Goal: Task Accomplishment & Management: Manage account settings

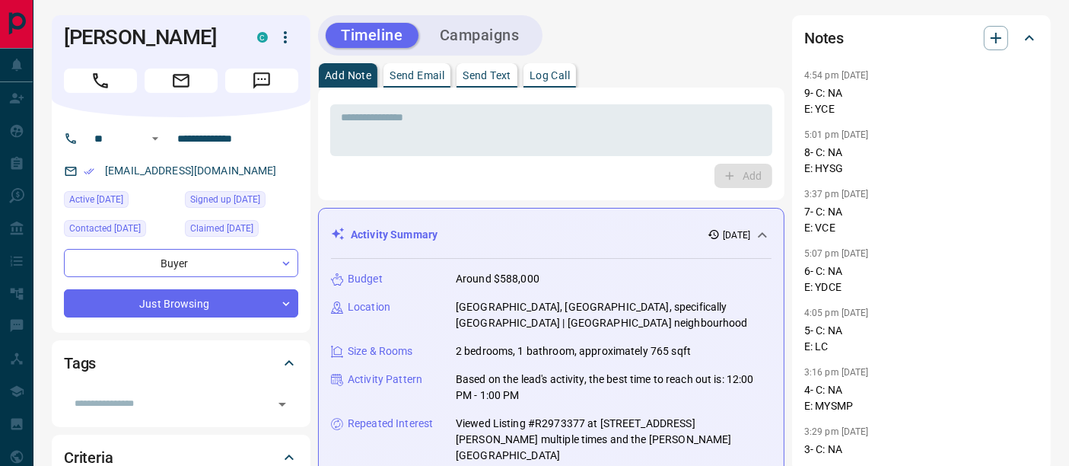
click at [539, 65] on button "Log Call" at bounding box center [549, 75] width 52 height 24
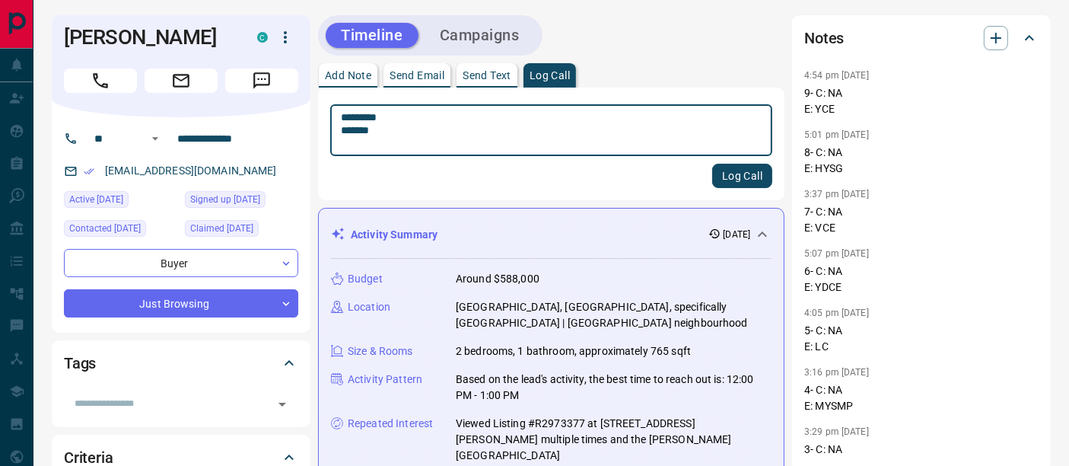
type textarea "********* *******"
click at [726, 181] on button "Log Call" at bounding box center [742, 176] width 60 height 24
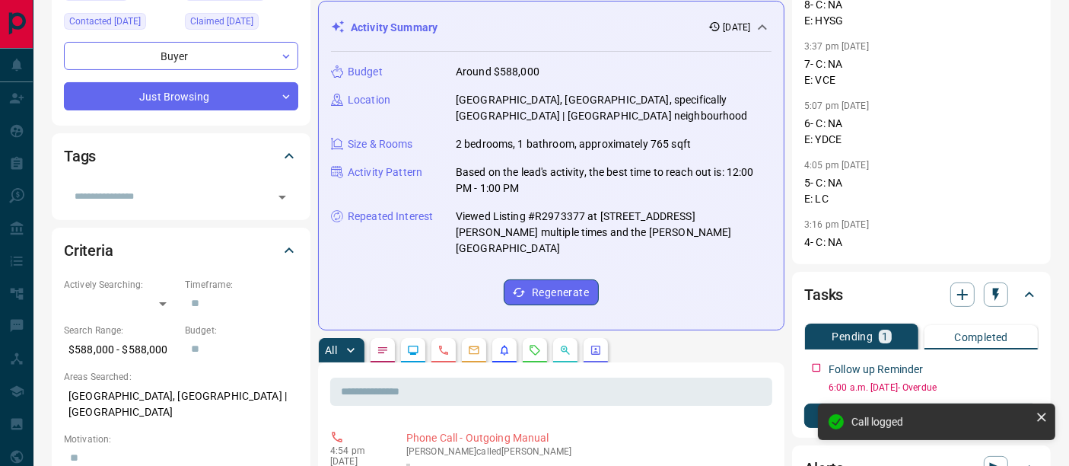
scroll to position [422, 0]
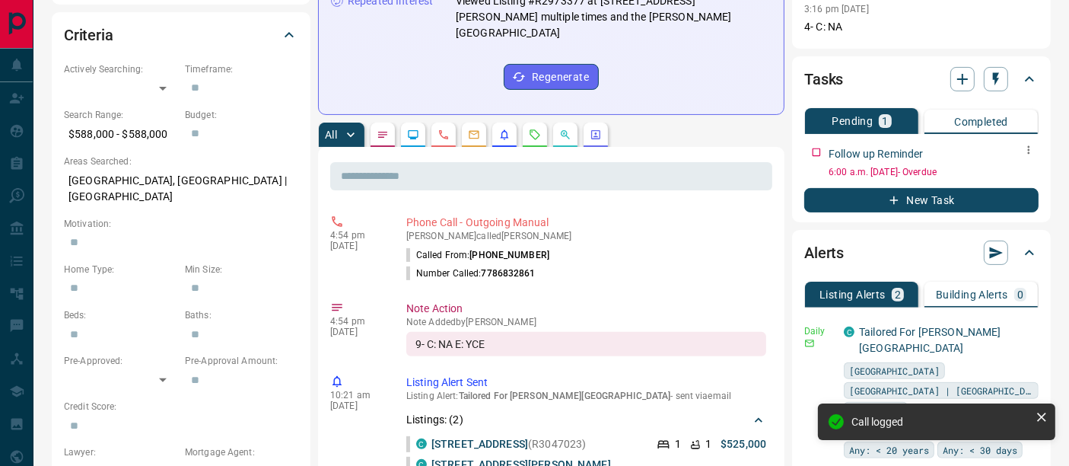
click at [1032, 151] on icon "button" at bounding box center [1029, 150] width 12 height 12
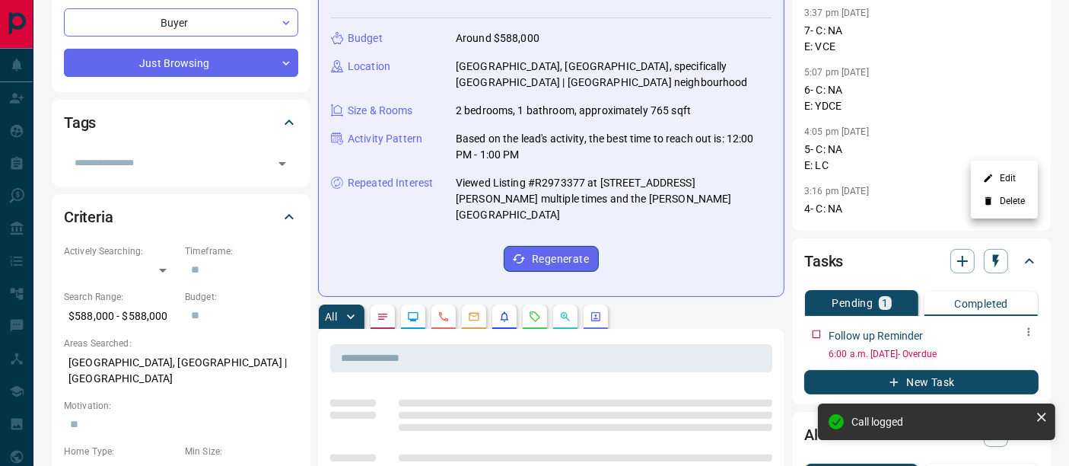
click at [1015, 179] on div at bounding box center [534, 233] width 1069 height 466
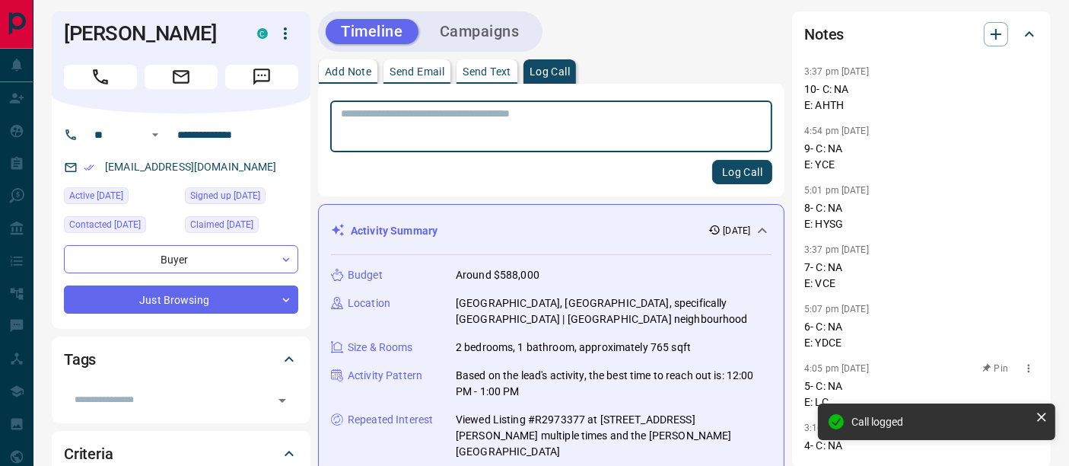
scroll to position [253, 0]
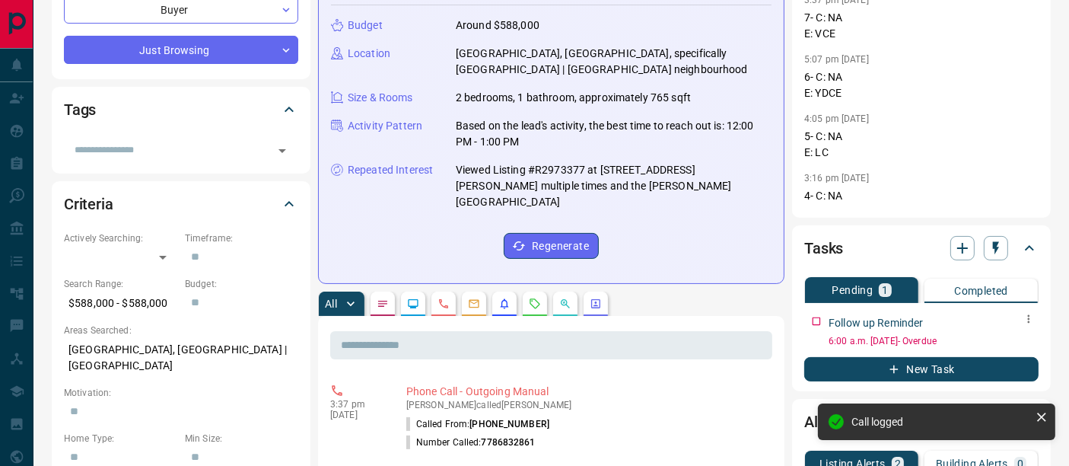
click at [1023, 310] on button "button" at bounding box center [1029, 319] width 20 height 20
click at [1006, 340] on li "Edit" at bounding box center [1004, 347] width 67 height 23
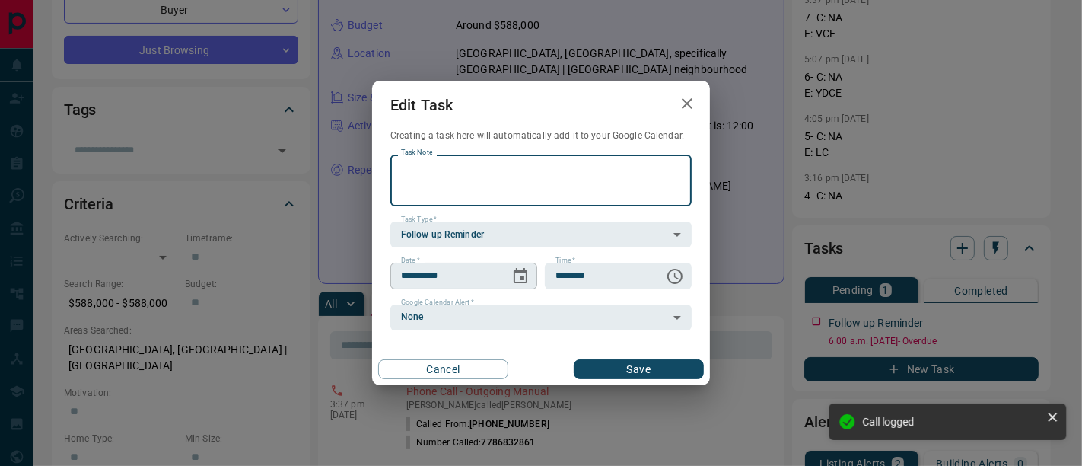
click at [523, 284] on icon "Choose date, selected date is Sep 15, 2025" at bounding box center [520, 276] width 18 height 18
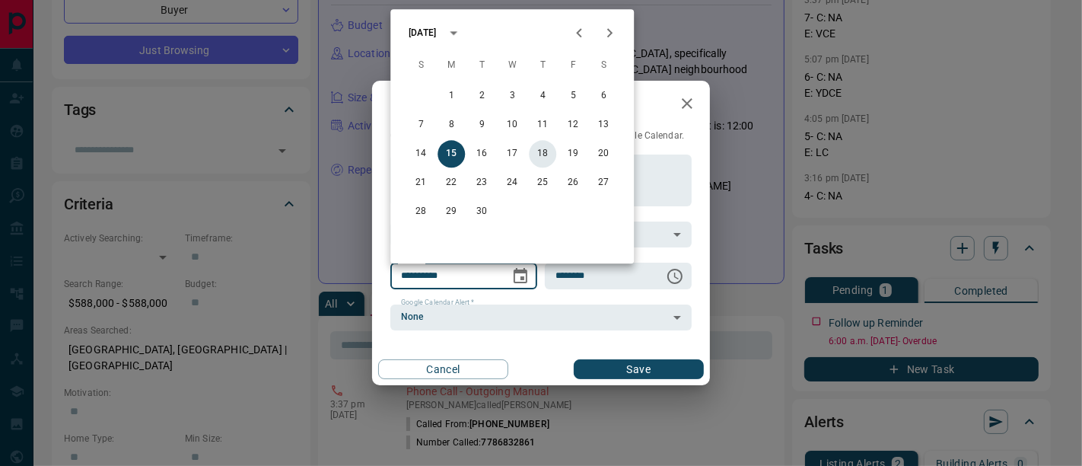
click at [543, 153] on button "18" at bounding box center [542, 153] width 27 height 27
type input "**********"
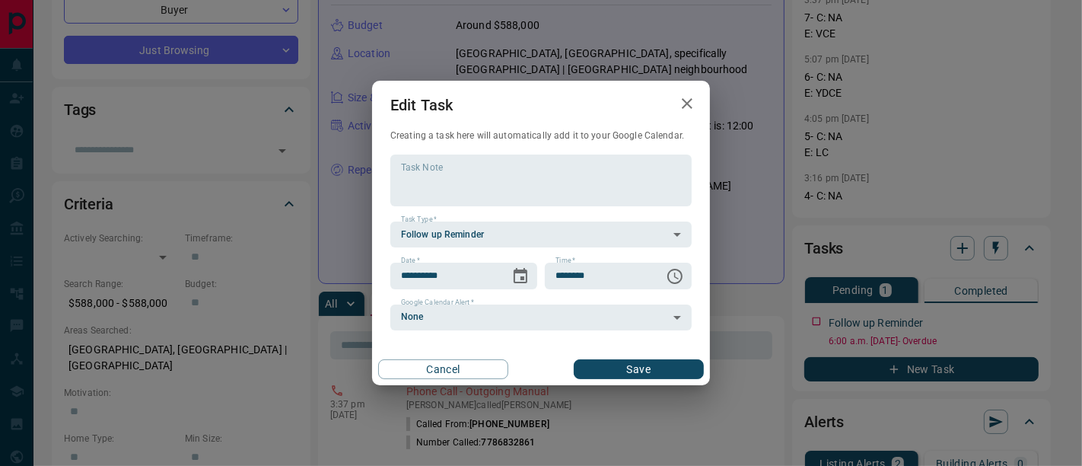
click at [632, 371] on button "Save" at bounding box center [639, 369] width 130 height 20
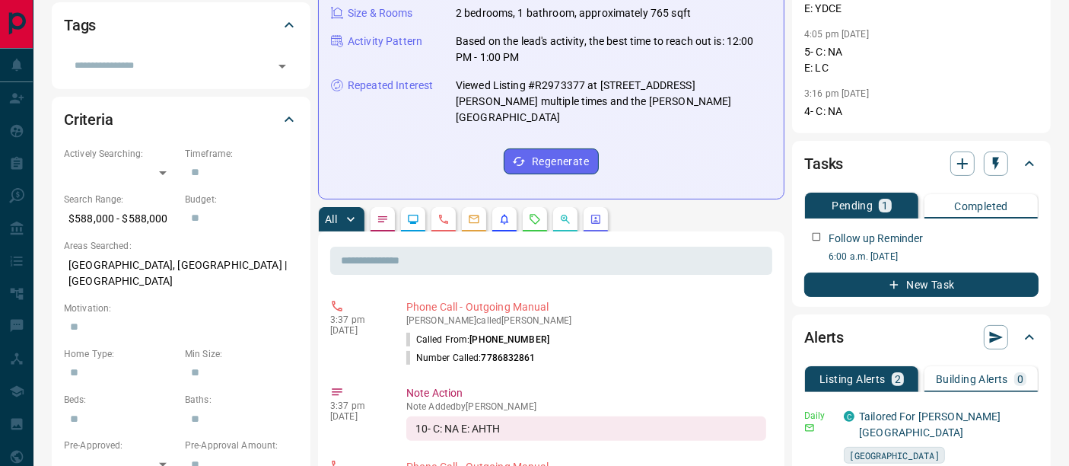
scroll to position [0, 0]
